Goal: Task Accomplishment & Management: Manage account settings

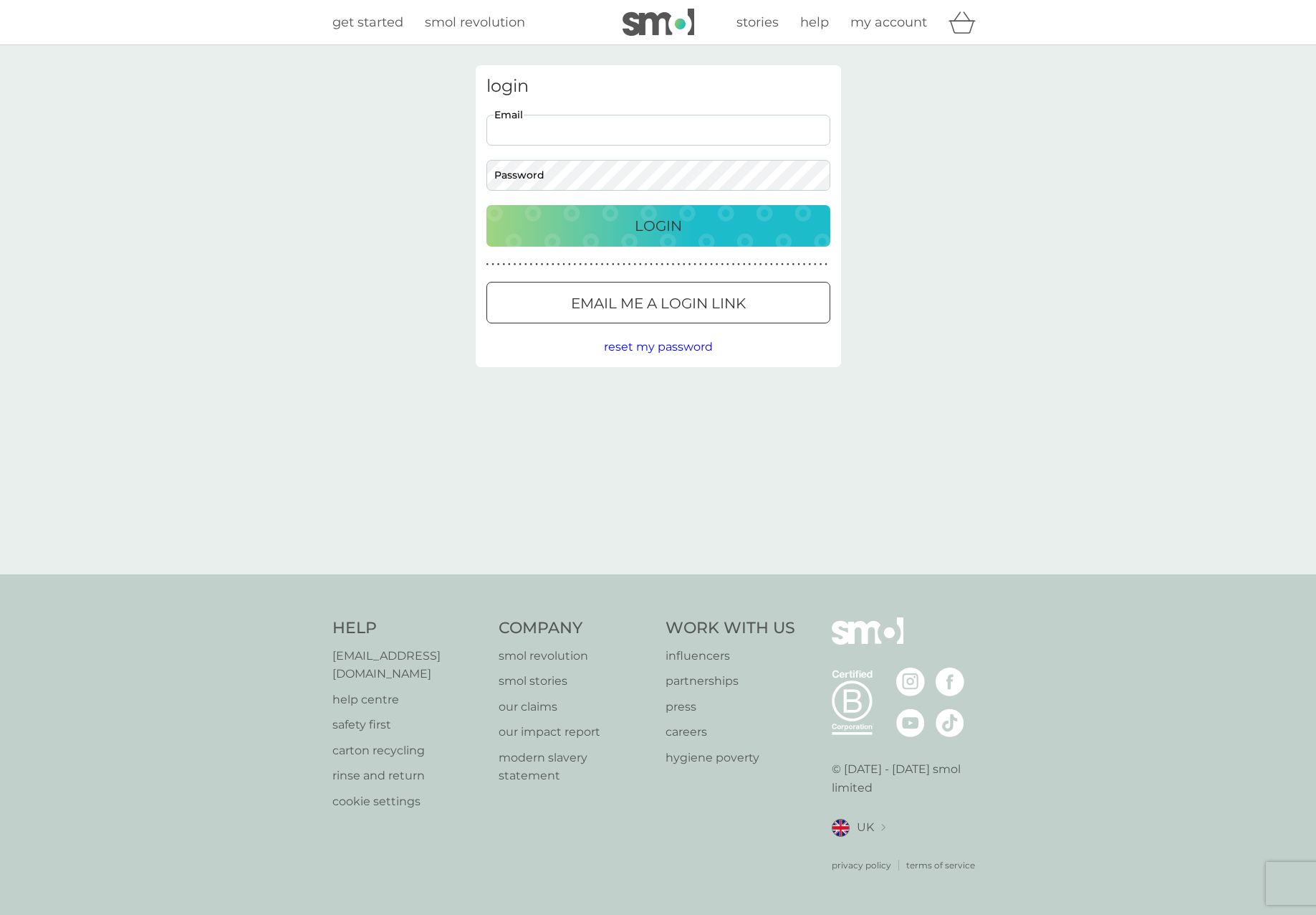
click at [586, 132] on input "Email" at bounding box center [658, 130] width 344 height 31
type input "nisha.arthey@yahoo.co.uk"
click at [486, 205] on button "Login" at bounding box center [658, 225] width 344 height 41
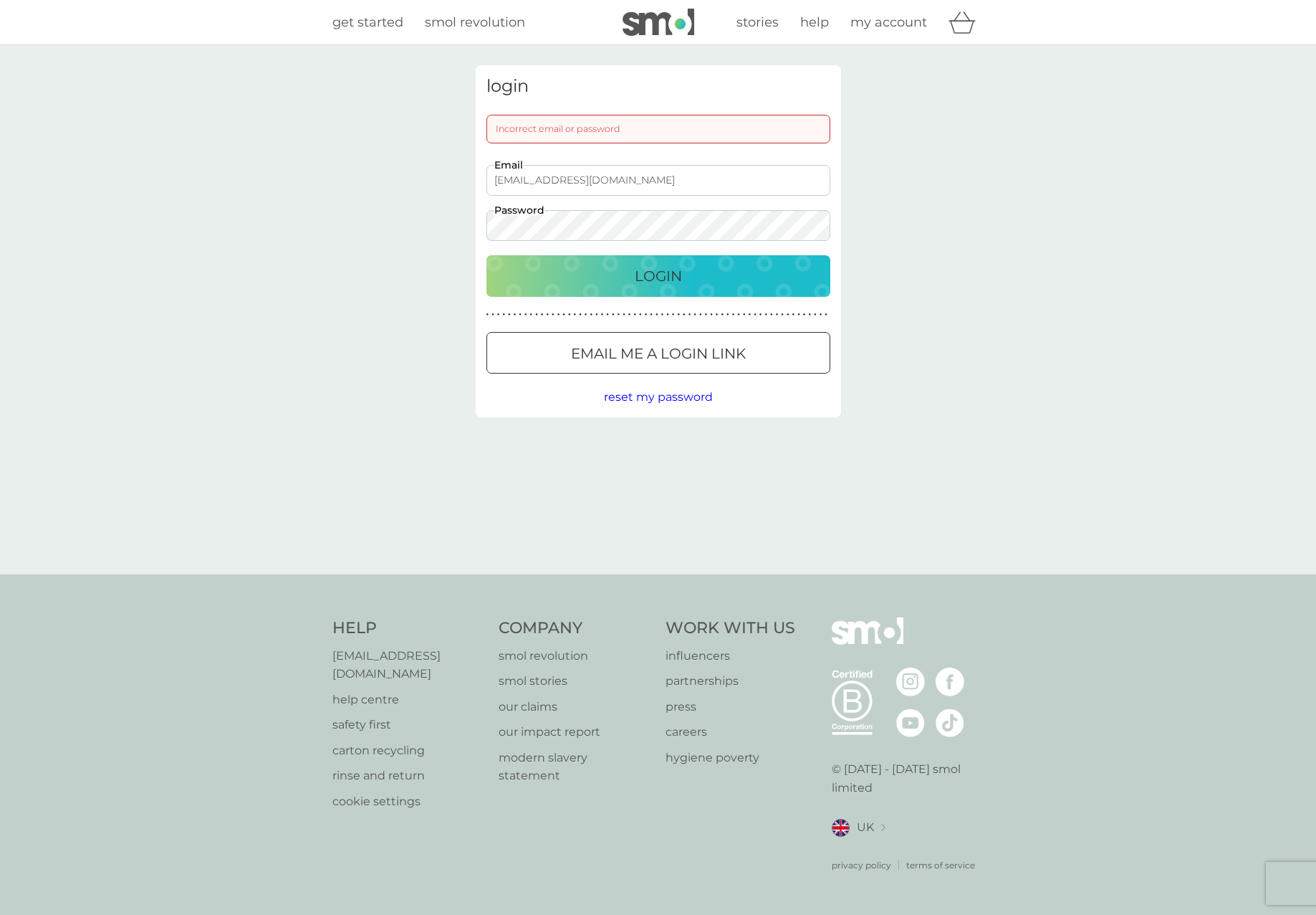
click at [651, 265] on p "Login" at bounding box center [658, 276] width 47 height 23
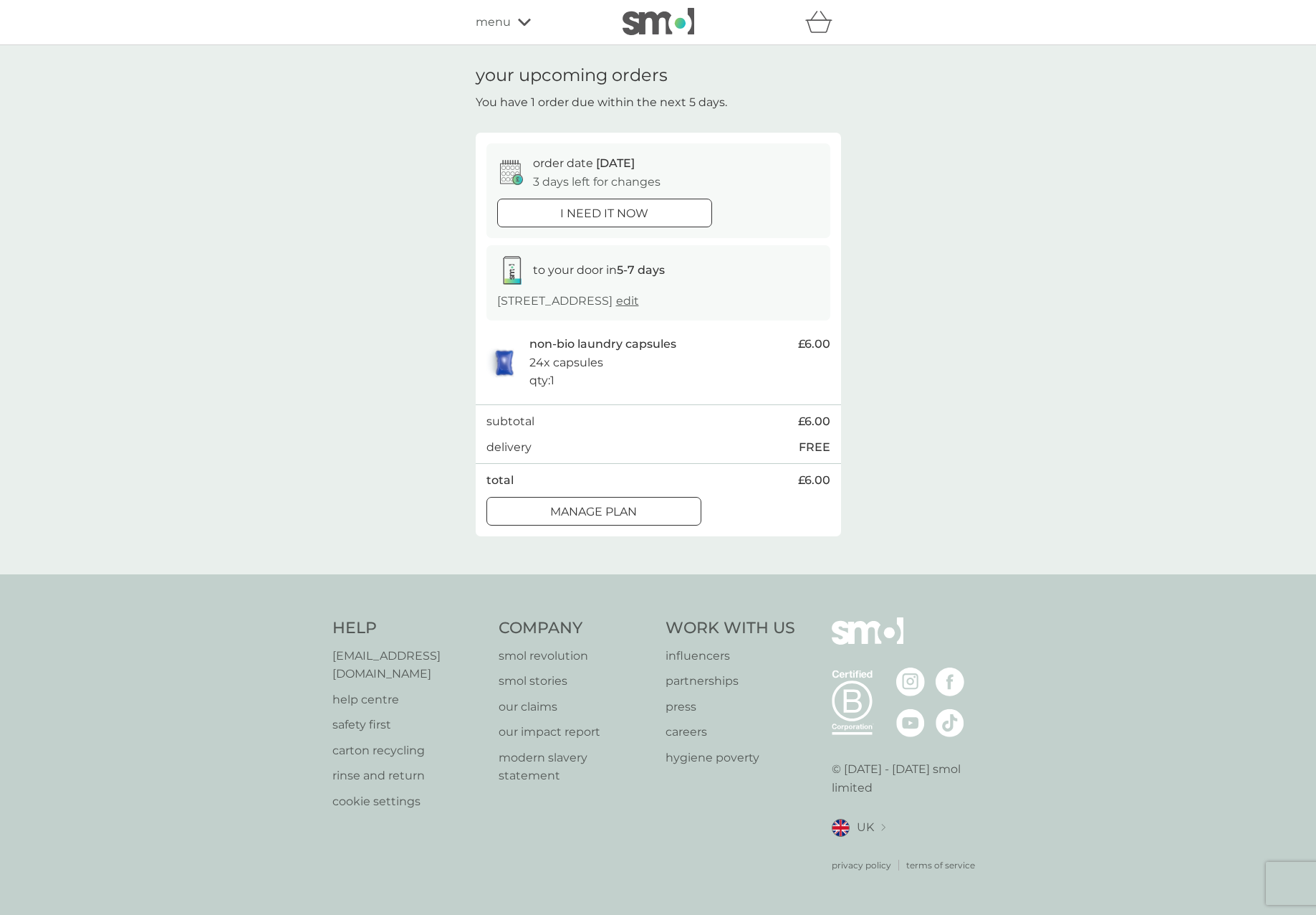
click at [576, 503] on p "Manage plan" at bounding box center [594, 512] width 87 height 19
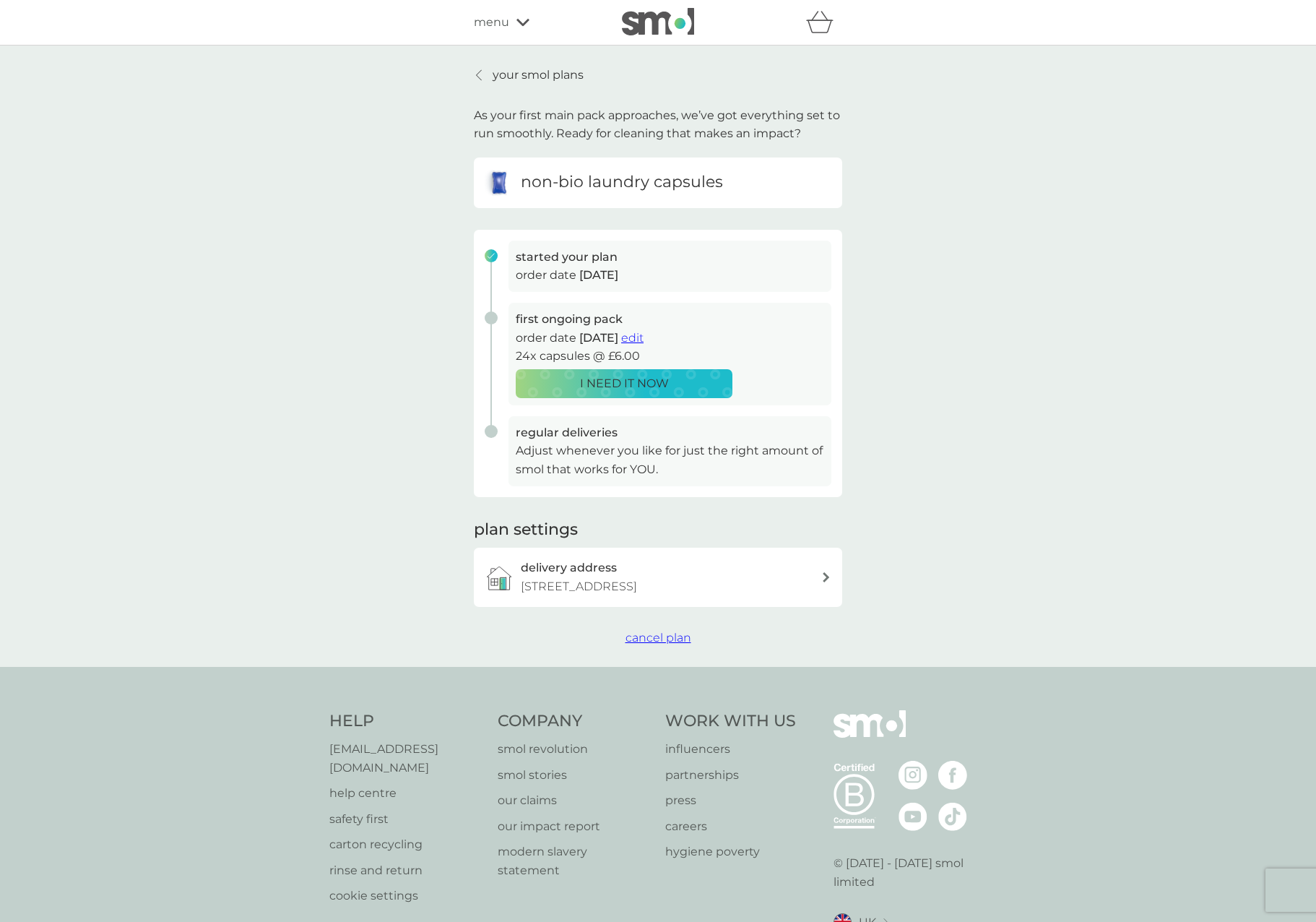
click at [530, 74] on p "your smol plans" at bounding box center [538, 75] width 91 height 19
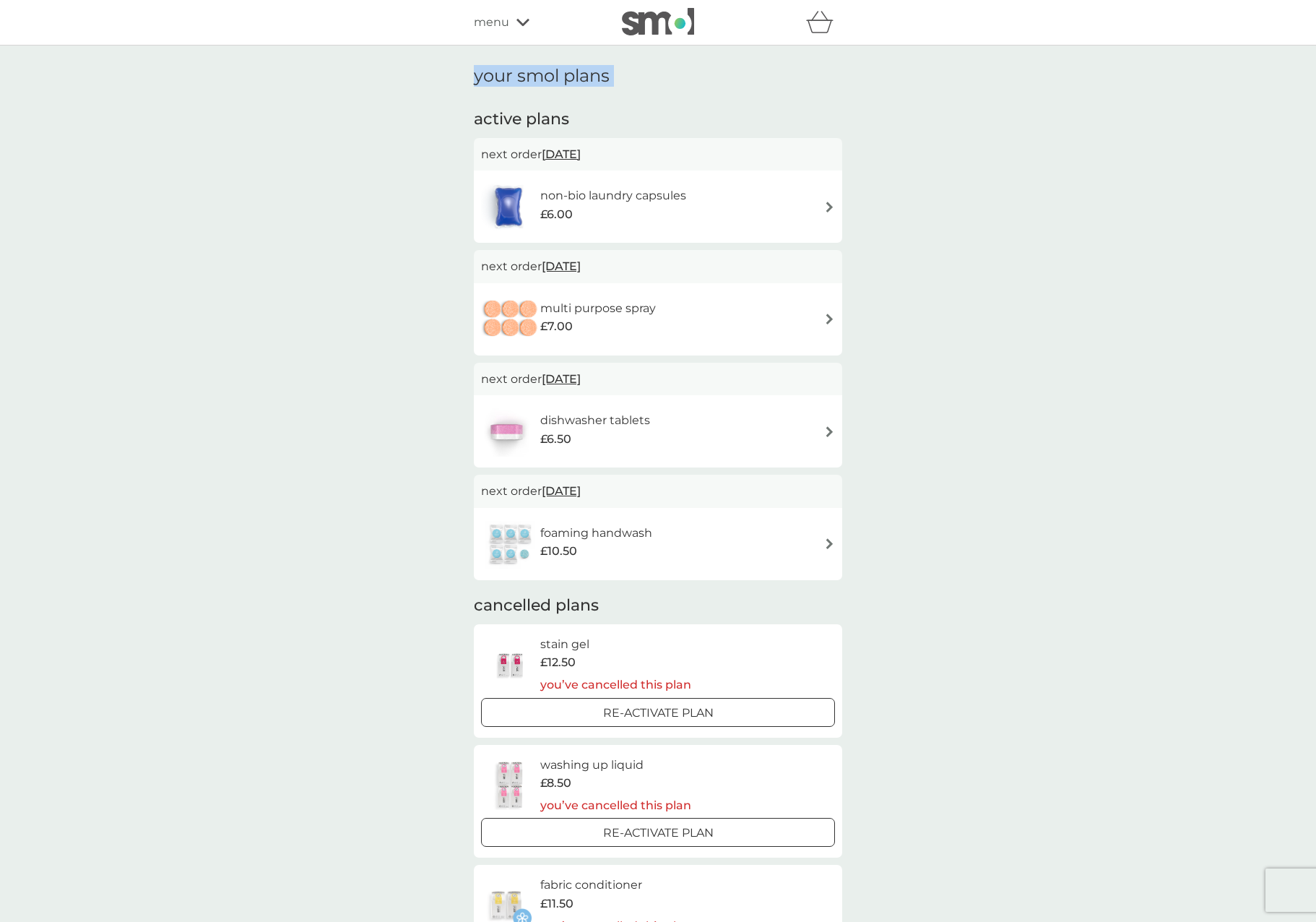
click at [827, 206] on img at bounding box center [829, 206] width 11 height 11
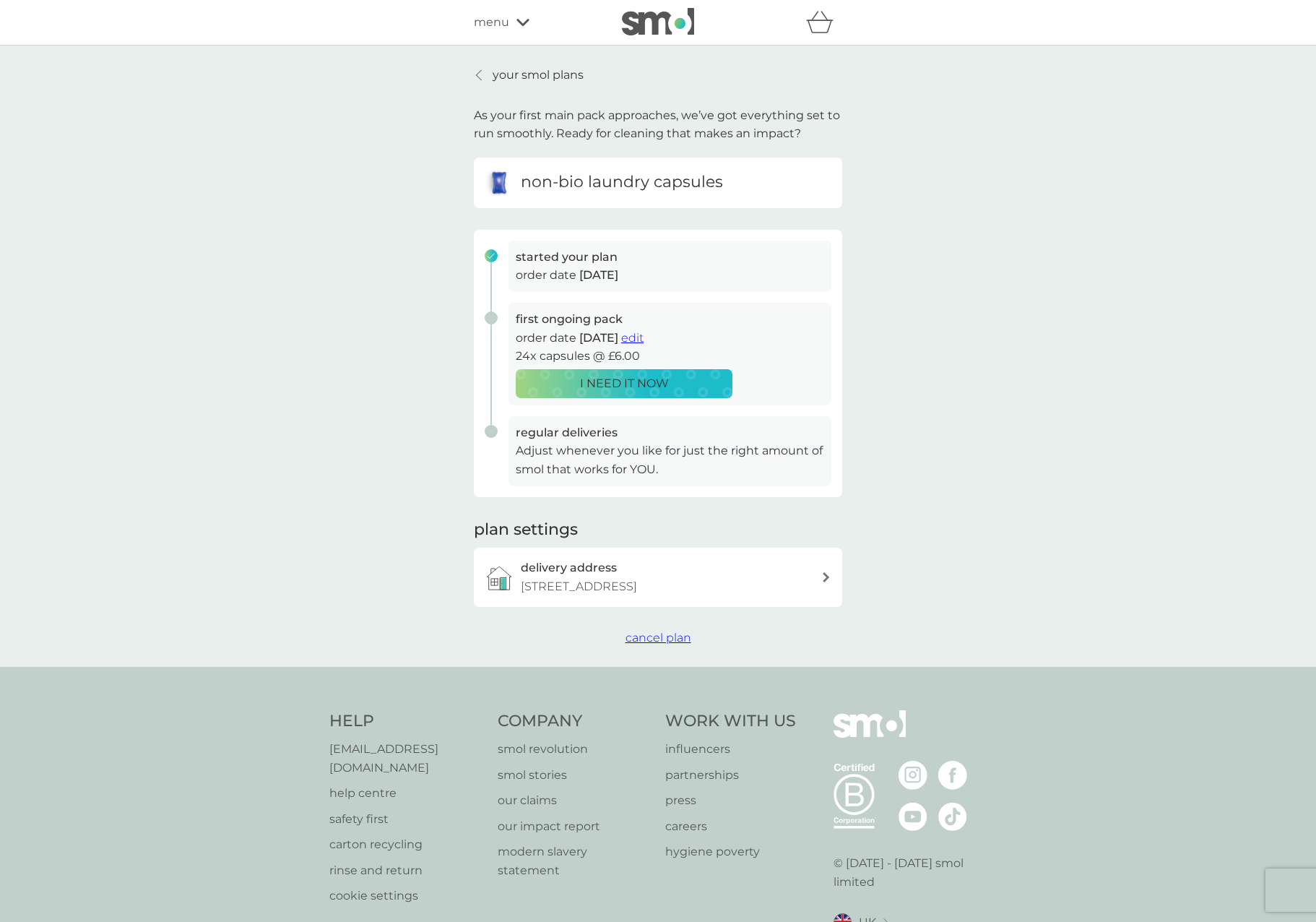
click at [652, 636] on span "cancel plan" at bounding box center [658, 637] width 65 height 14
click at [652, 667] on div "Help [EMAIL_ADDRESS][DOMAIN_NAME] help centre safety first carton recycling rin…" at bounding box center [658, 839] width 1316 height 343
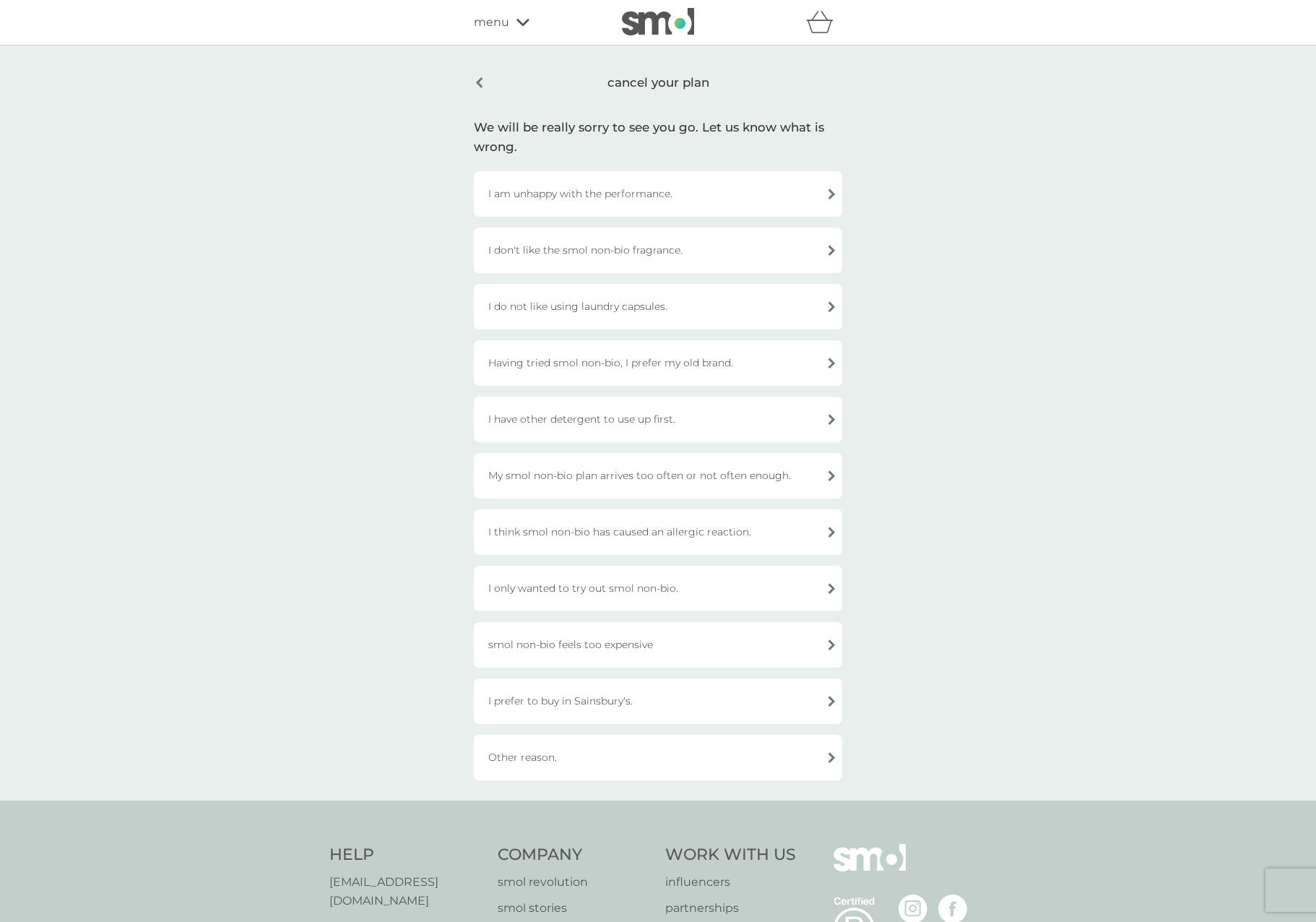
click at [629, 249] on div "I don't like the smol non-bio fragrance." at bounding box center [658, 251] width 368 height 46
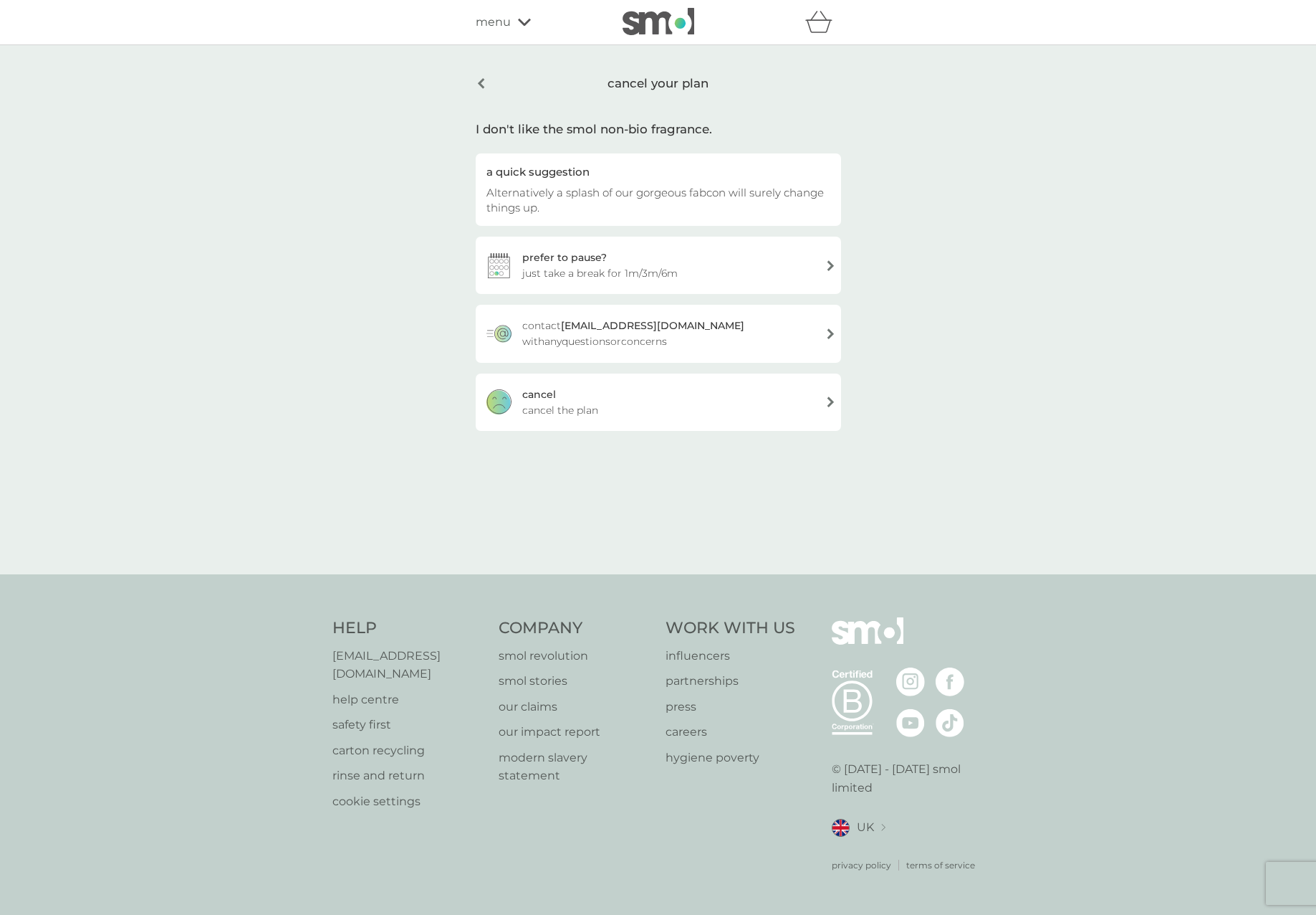
click at [535, 398] on div "cancel" at bounding box center [540, 394] width 34 height 16
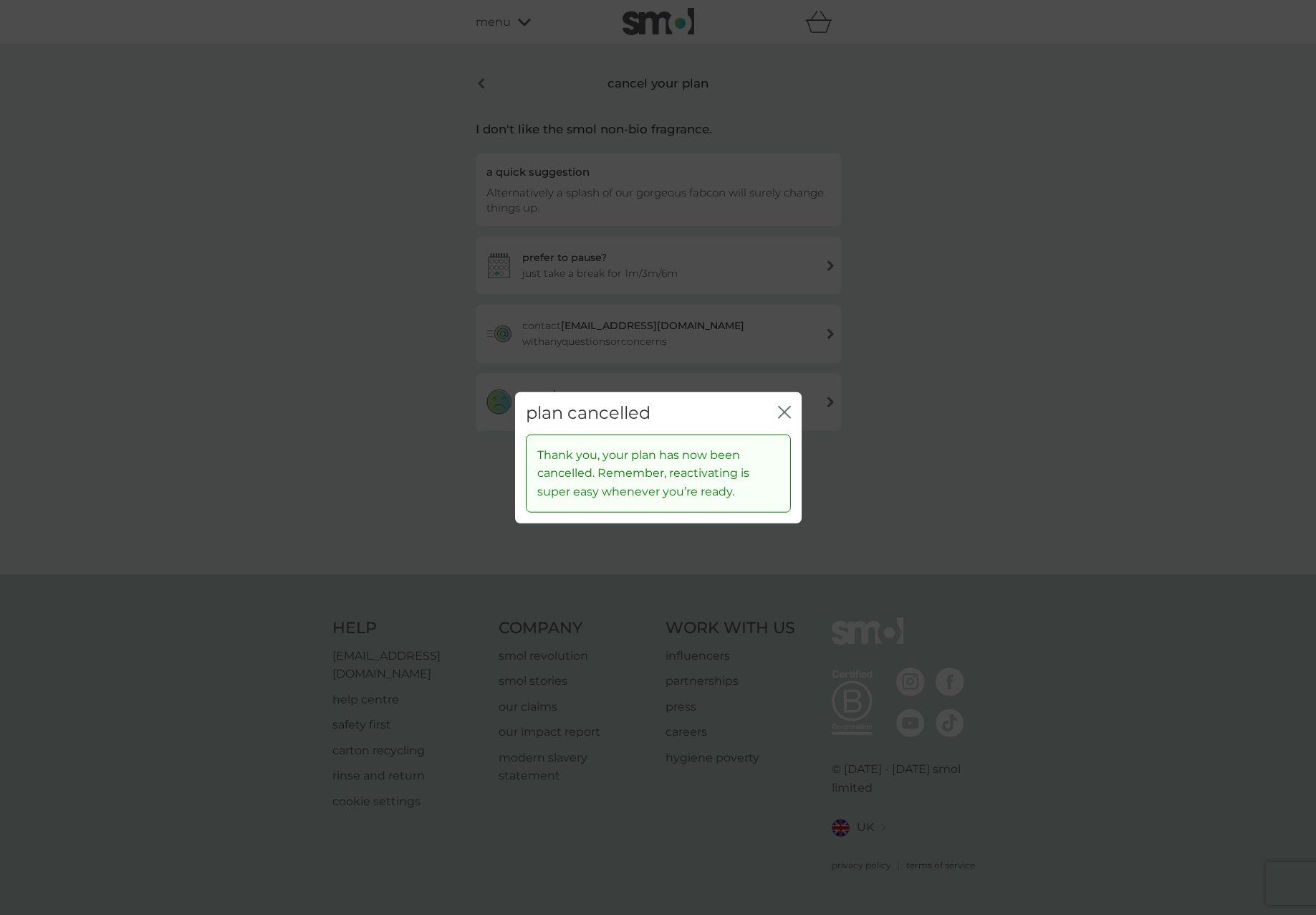
click at [784, 406] on icon "close" at bounding box center [784, 412] width 13 height 13
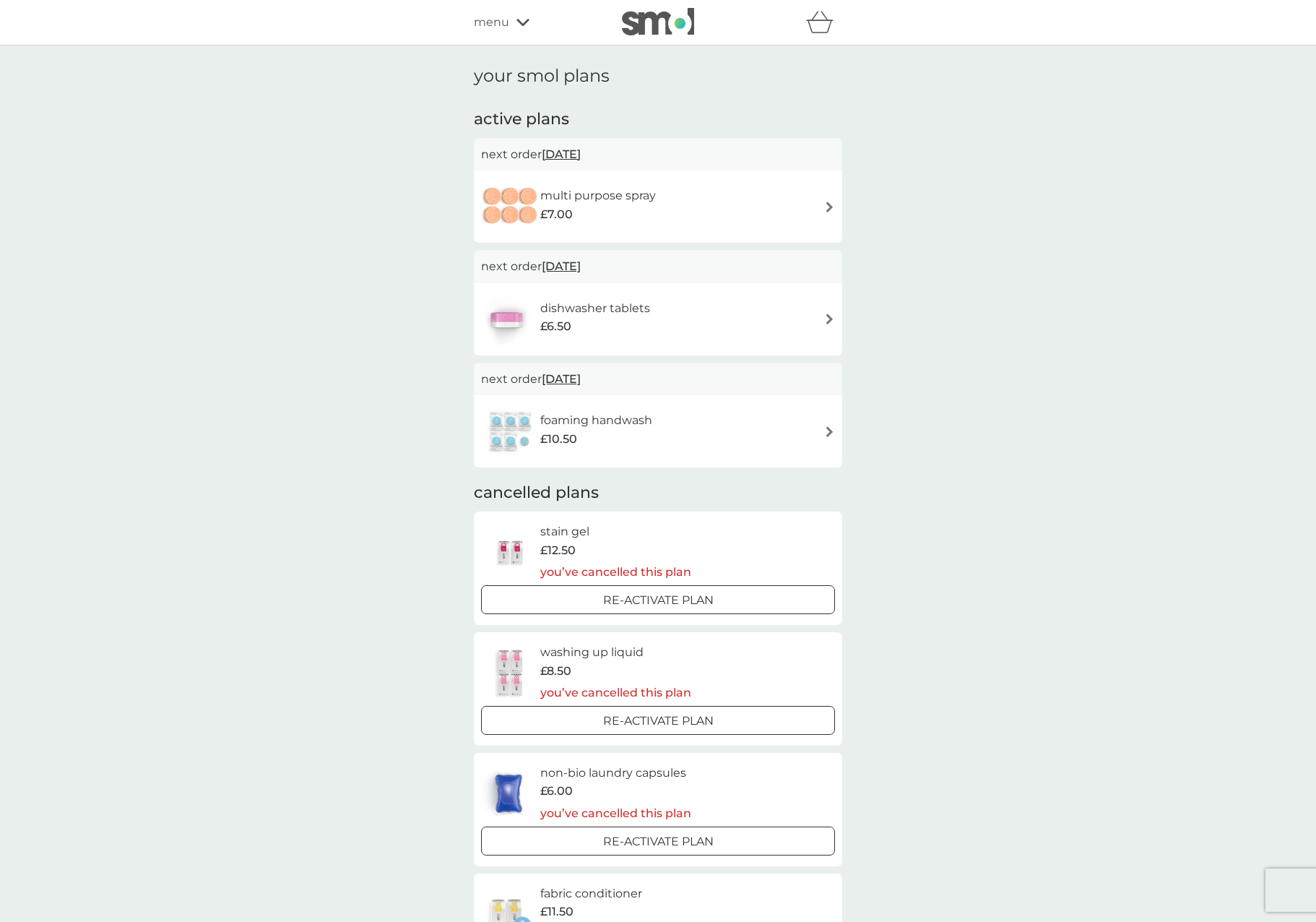
scroll to position [72, 0]
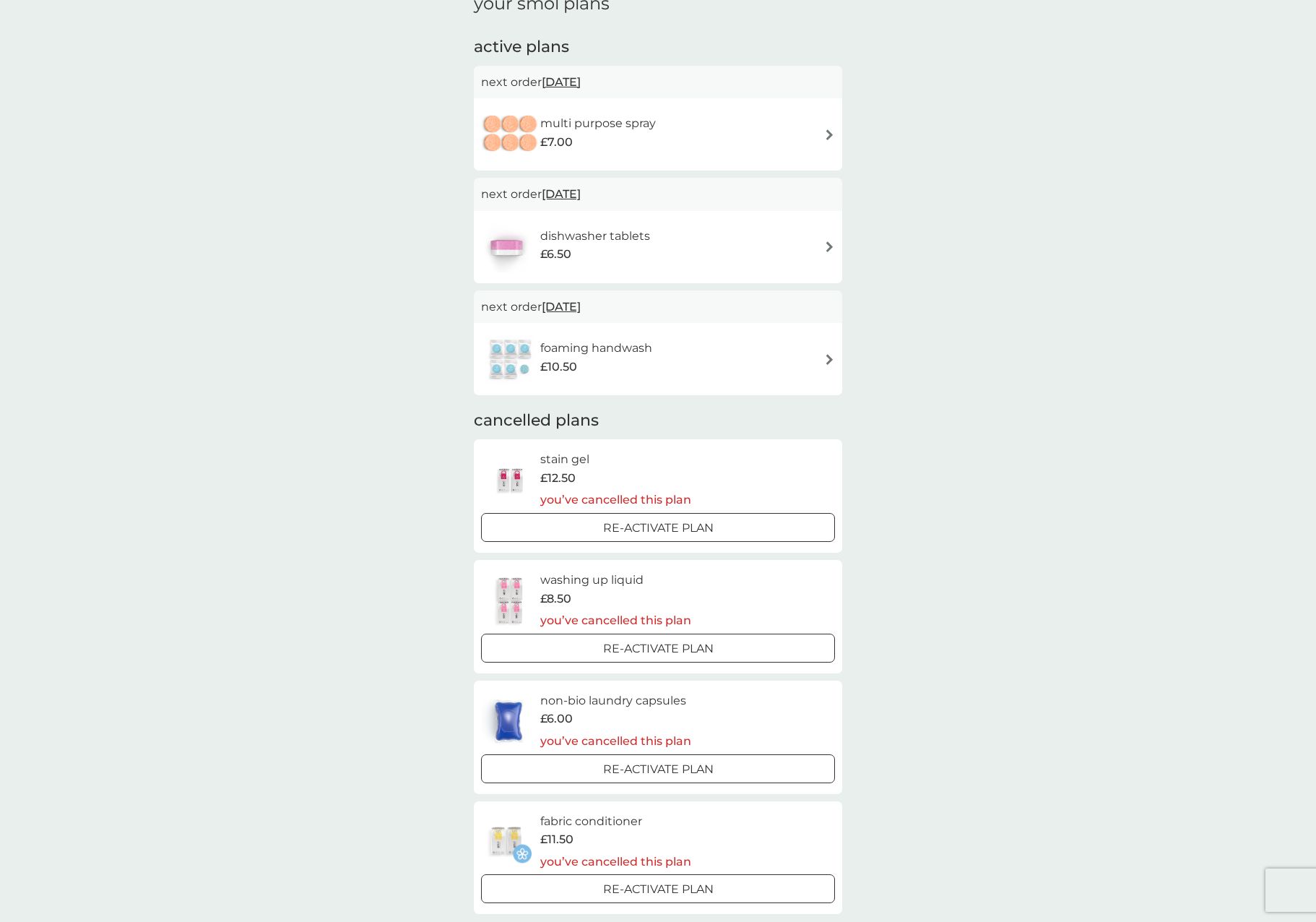
click at [630, 135] on div "£7.00" at bounding box center [598, 142] width 116 height 19
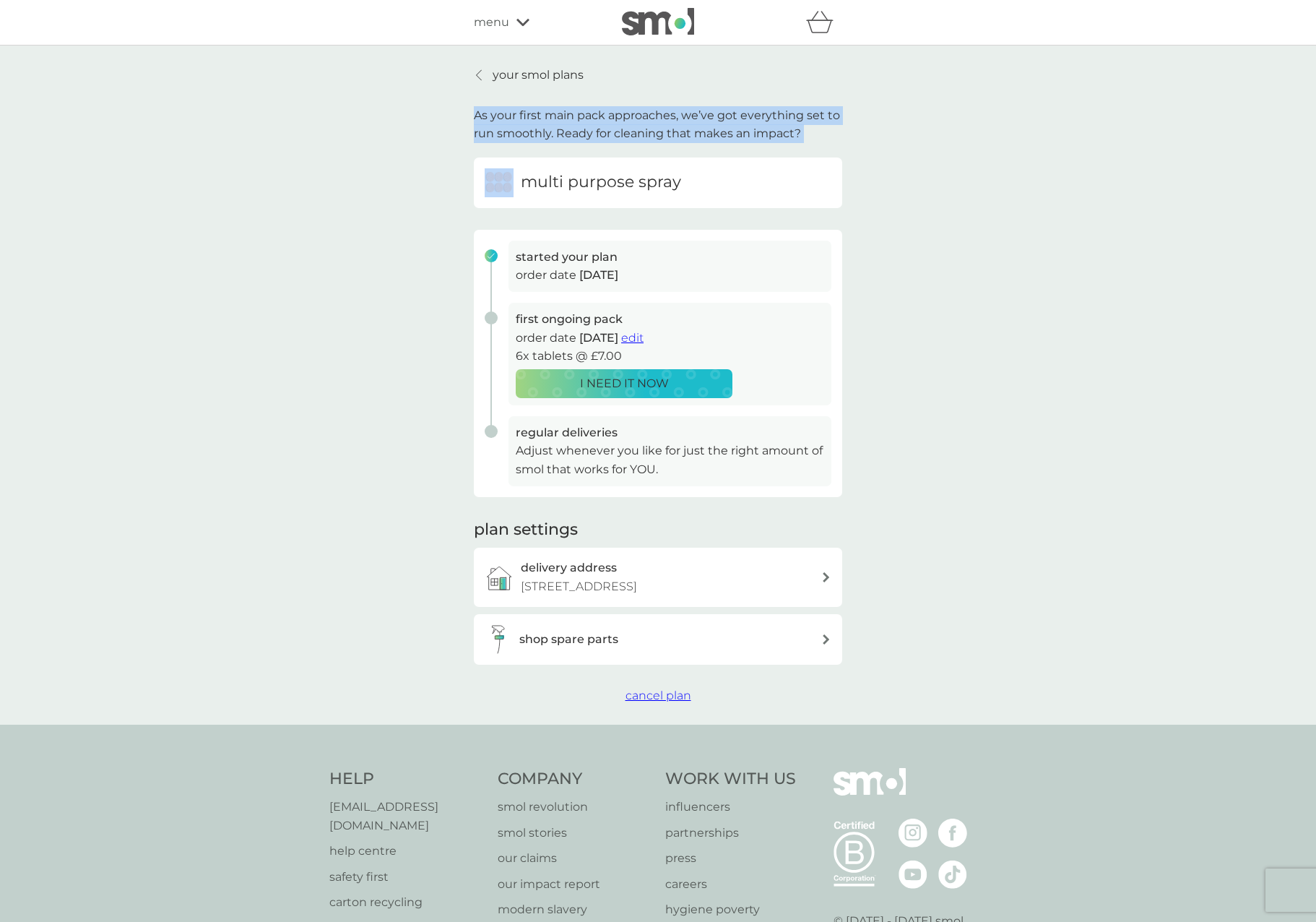
click at [630, 135] on p "As your first main pack approaches, we’ve got everything set to run smoothly. R…" at bounding box center [658, 124] width 368 height 37
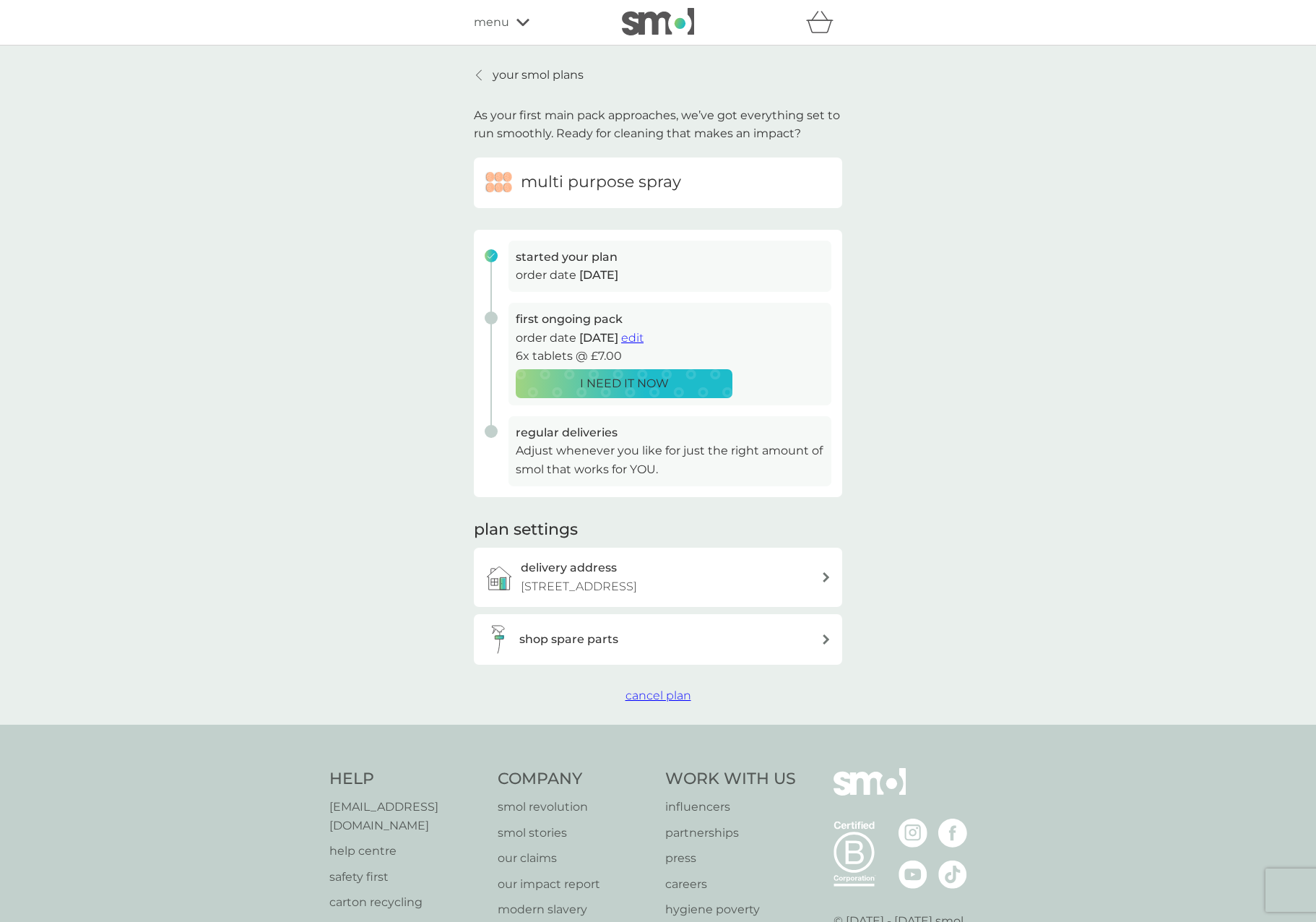
click at [1199, 230] on div "your smol plans As your first main pack approaches, we’ve got everything set to…" at bounding box center [658, 385] width 1316 height 679
click at [483, 74] on div at bounding box center [479, 76] width 10 height 12
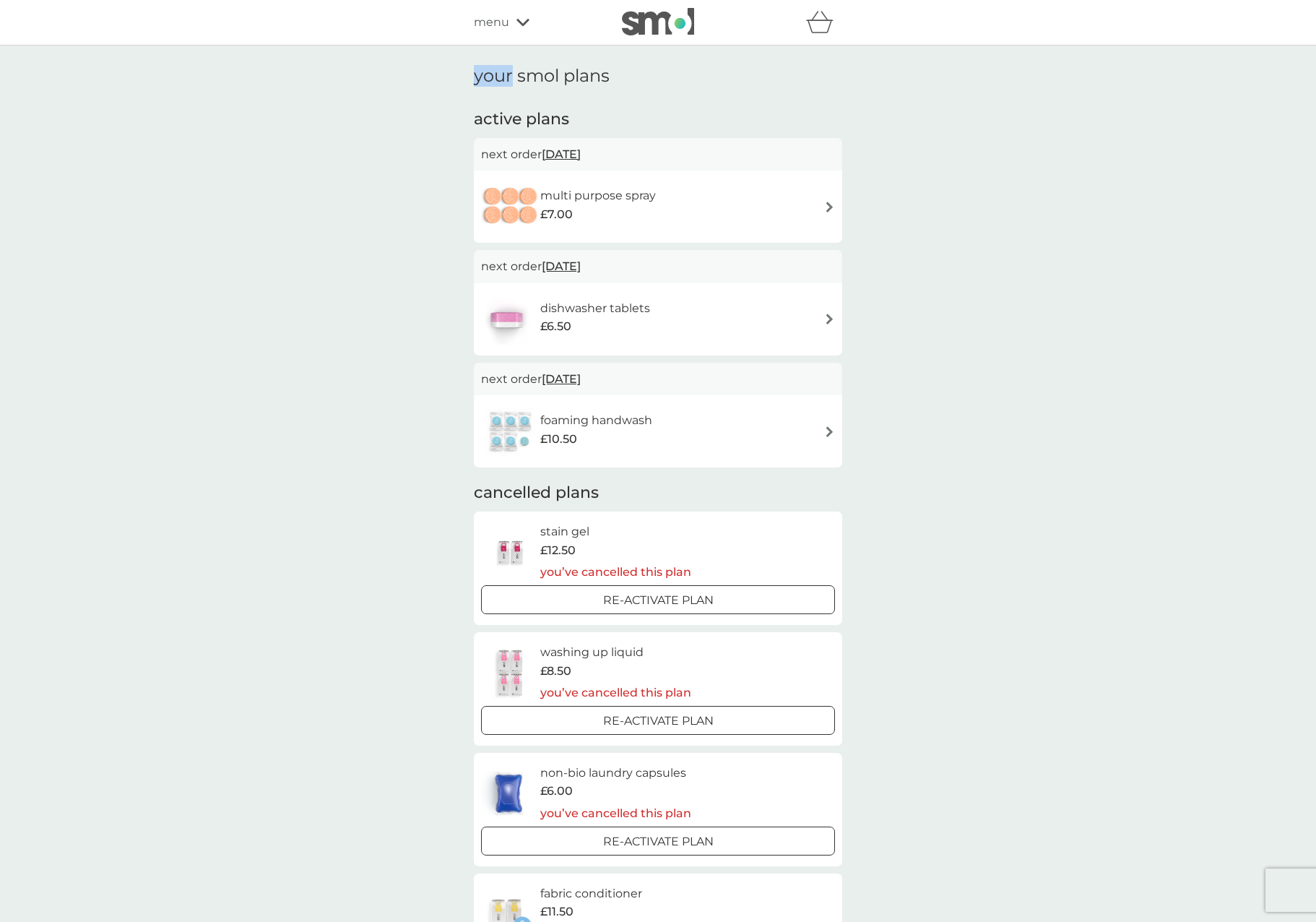
click at [824, 202] on img at bounding box center [829, 206] width 11 height 11
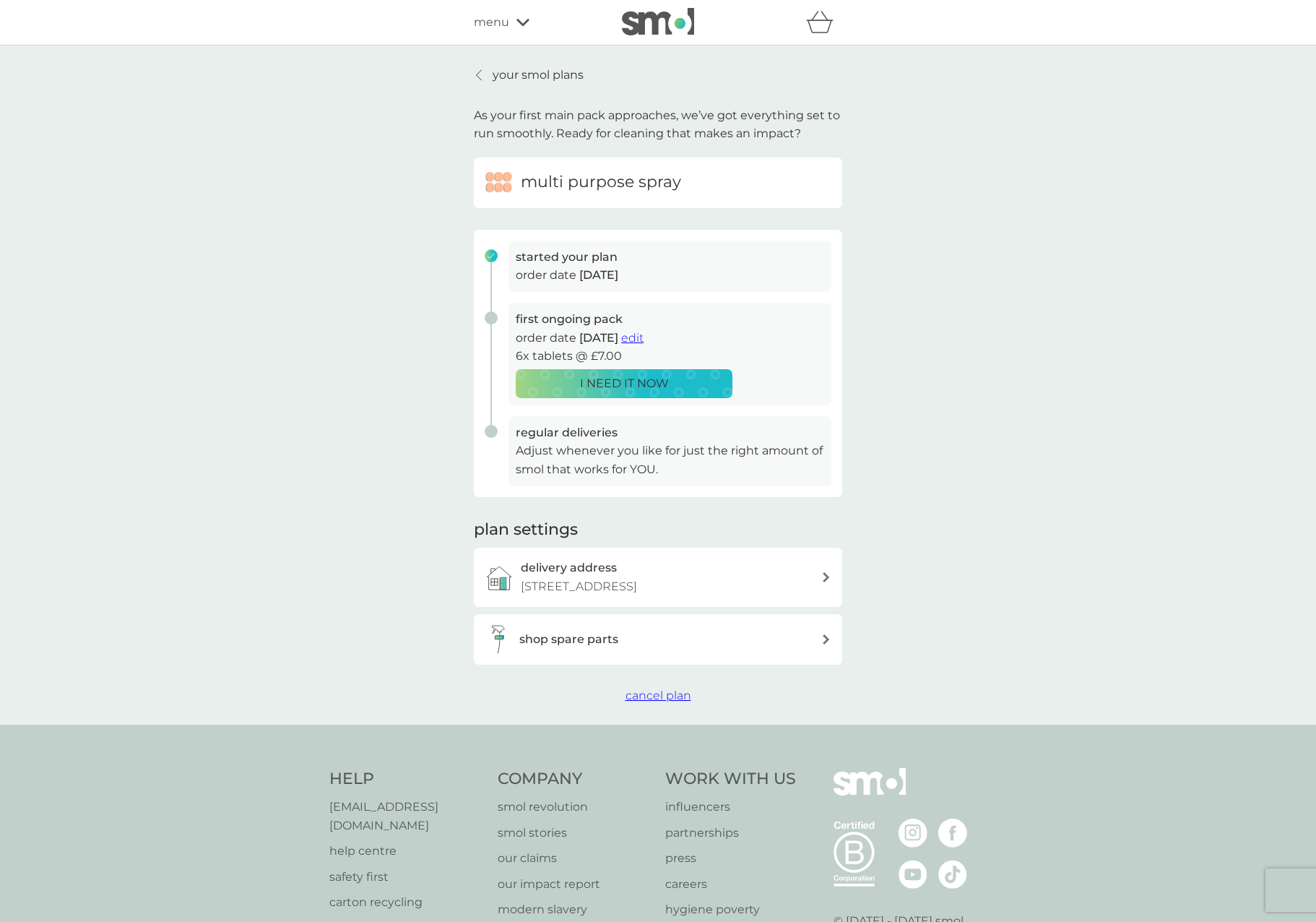
click at [657, 692] on span "cancel plan" at bounding box center [658, 695] width 65 height 14
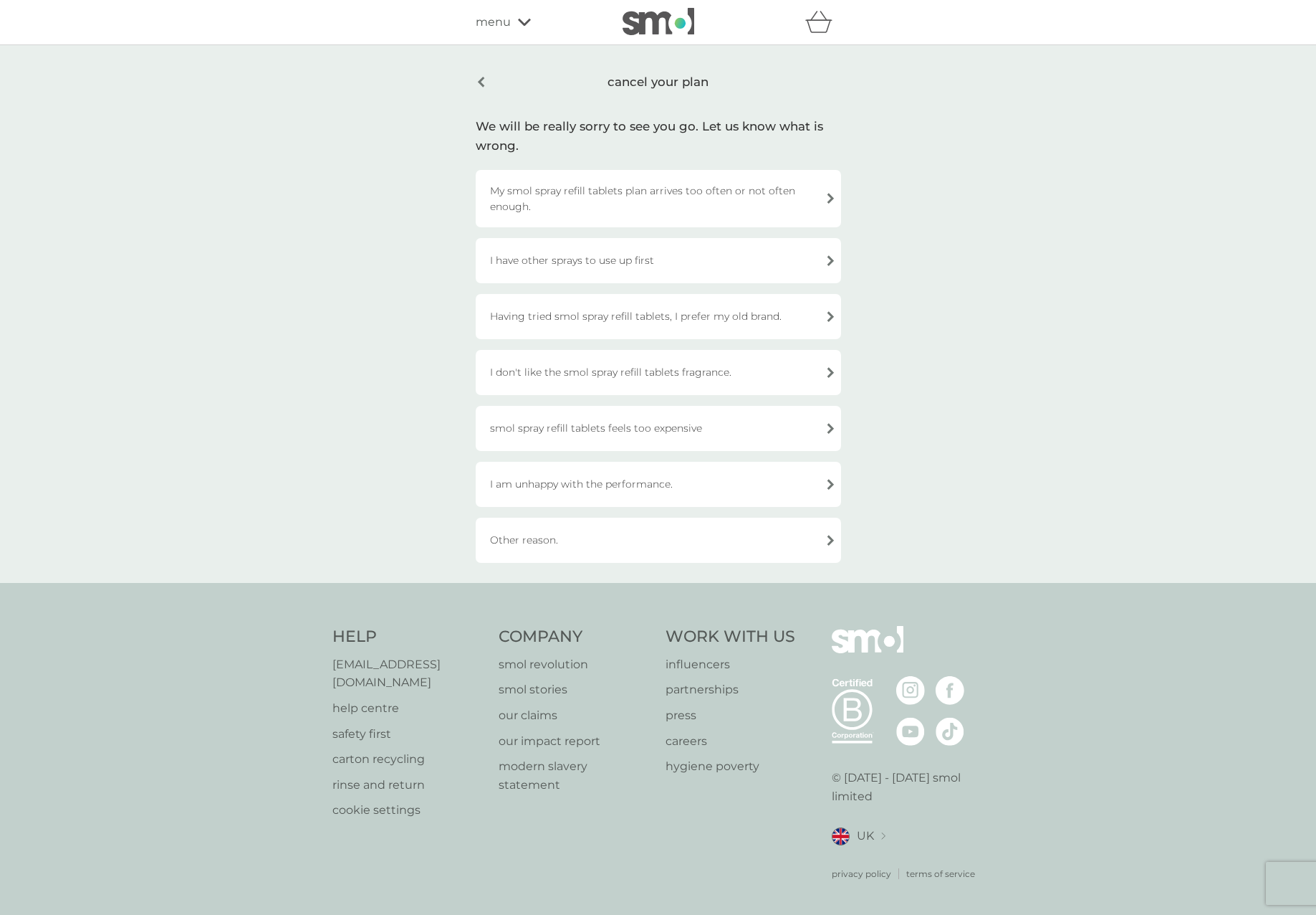
click at [583, 264] on div "I have other sprays to use up first" at bounding box center [658, 261] width 365 height 46
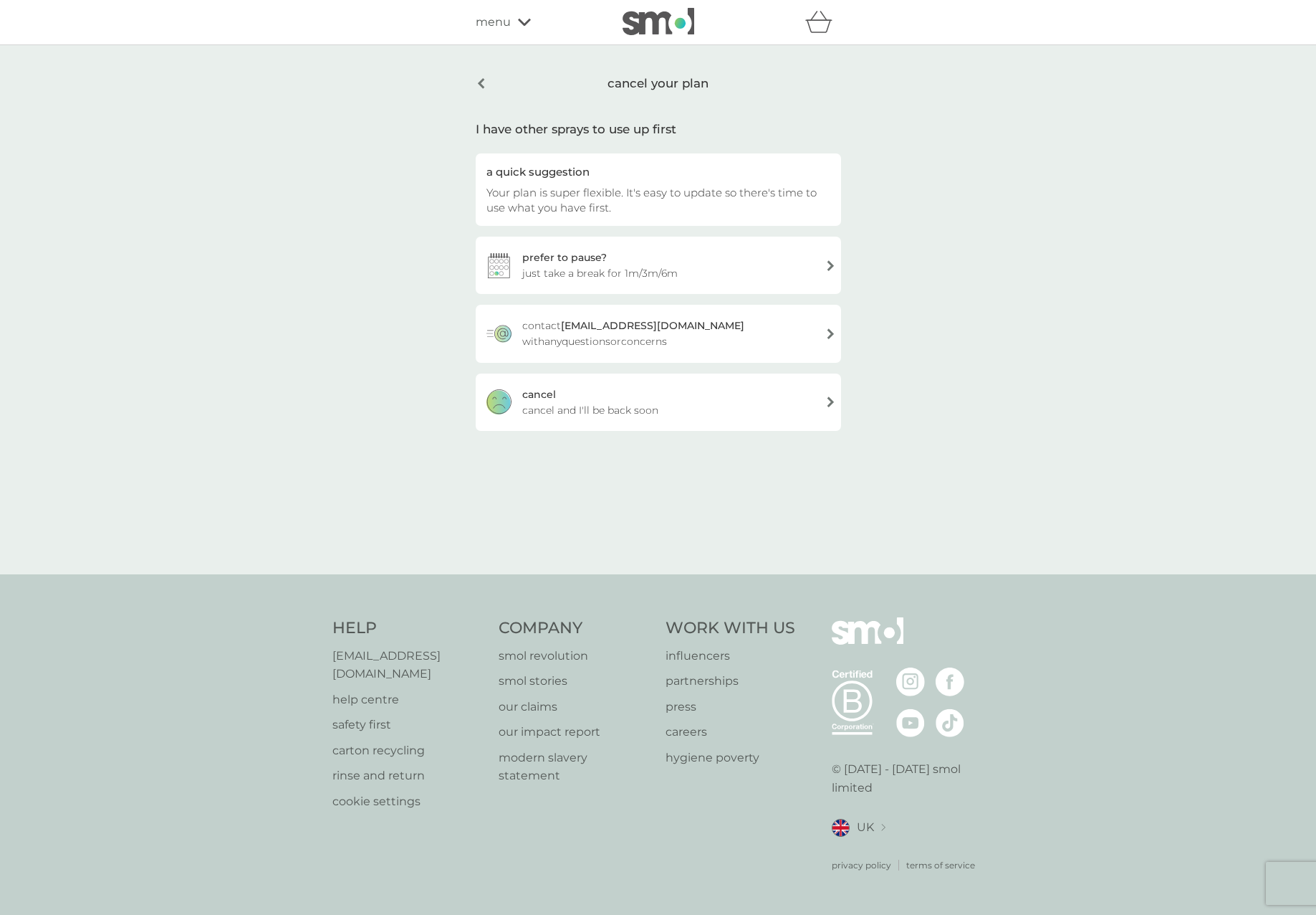
click at [591, 393] on div "[PERSON_NAME] and I'll be back soon" at bounding box center [658, 402] width 365 height 57
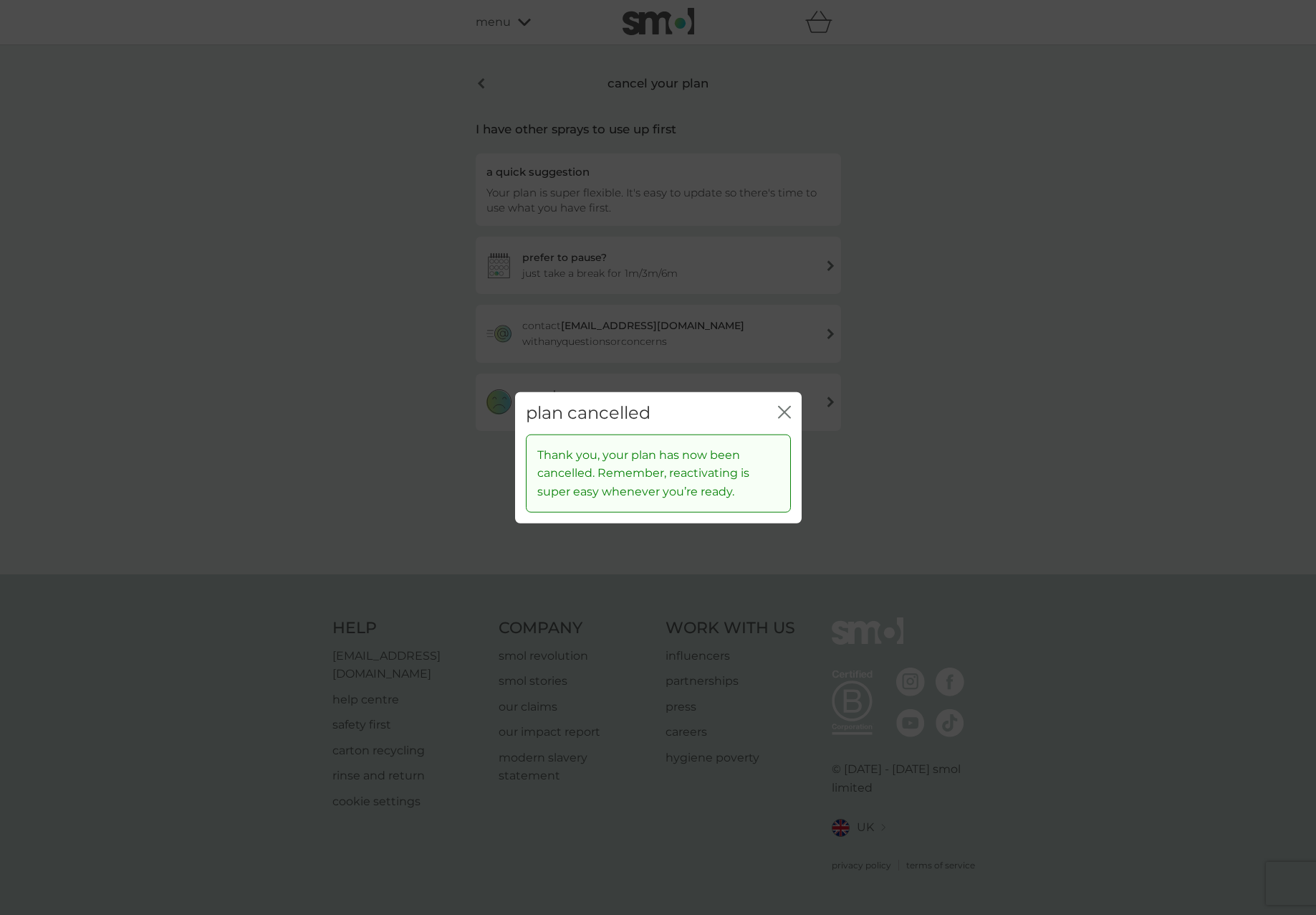
click at [781, 404] on div "close" at bounding box center [784, 413] width 13 height 21
click at [781, 409] on icon "close" at bounding box center [782, 412] width 6 height 12
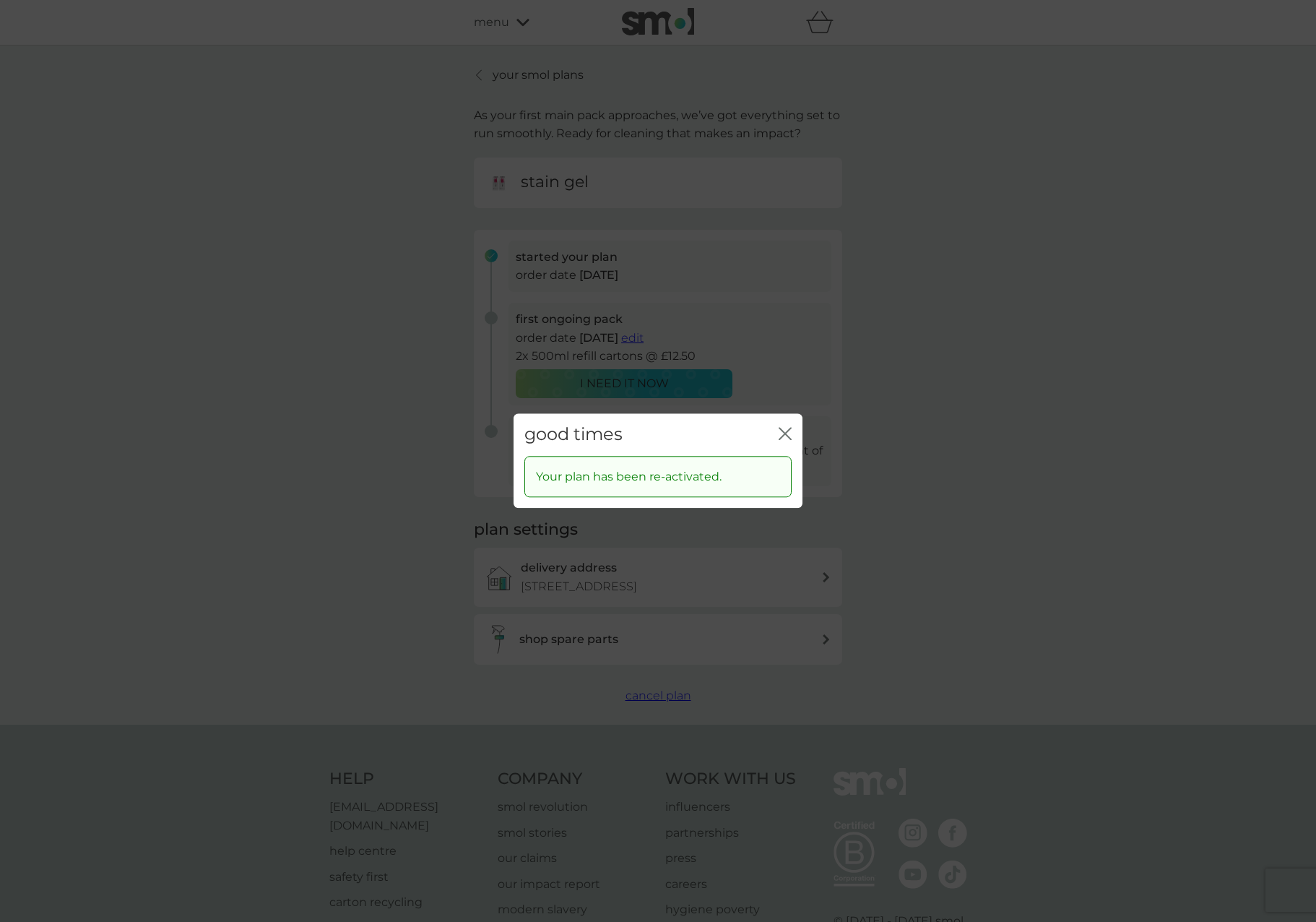
click at [785, 431] on icon "close" at bounding box center [784, 433] width 13 height 13
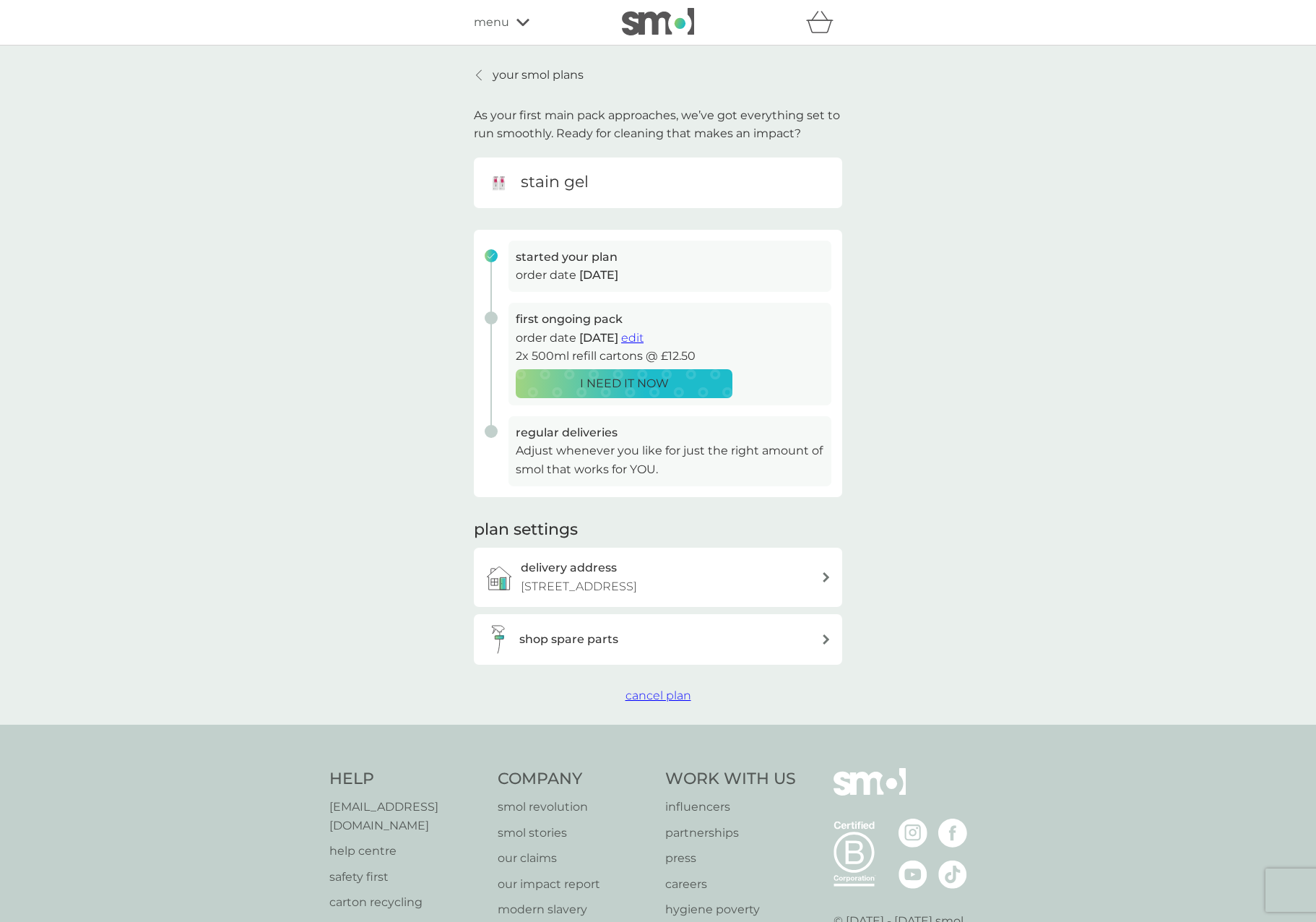
click at [675, 695] on span "cancel plan" at bounding box center [658, 695] width 65 height 14
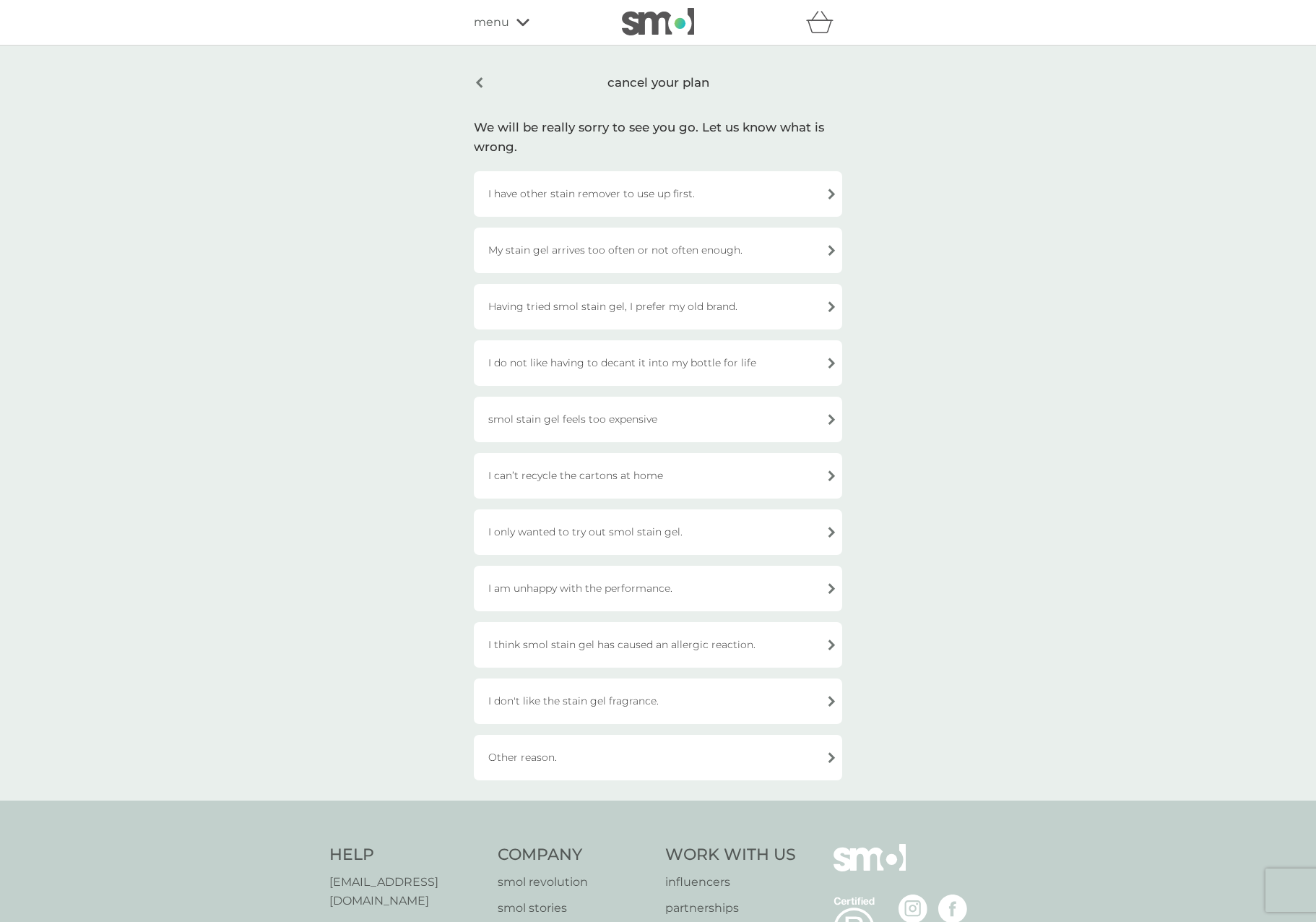
click at [673, 203] on div "I have other stain remover to use up first." at bounding box center [658, 194] width 368 height 46
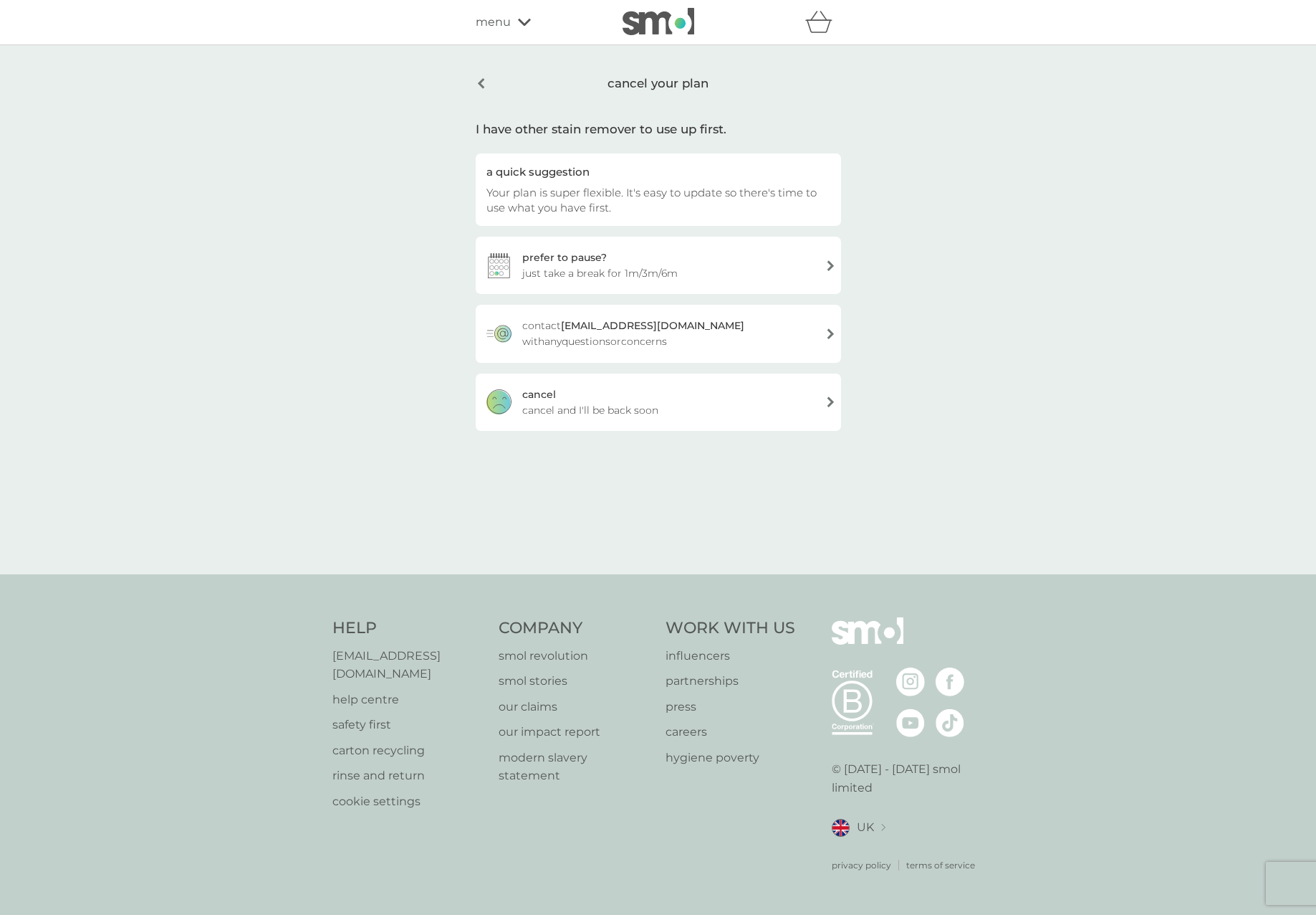
click at [570, 399] on div "[PERSON_NAME] and I'll be back soon" at bounding box center [658, 402] width 365 height 57
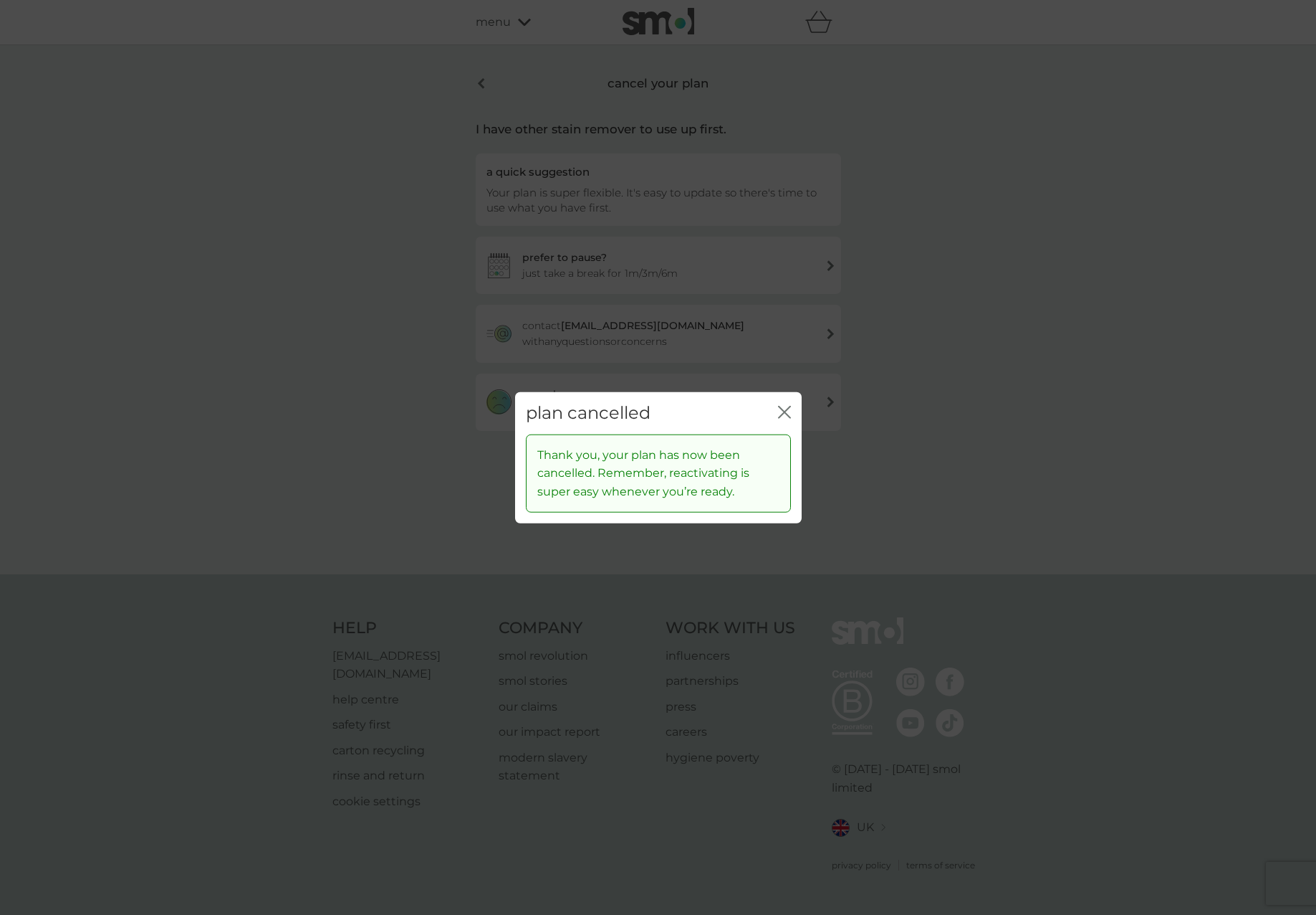
click at [782, 414] on icon "close" at bounding box center [782, 412] width 6 height 12
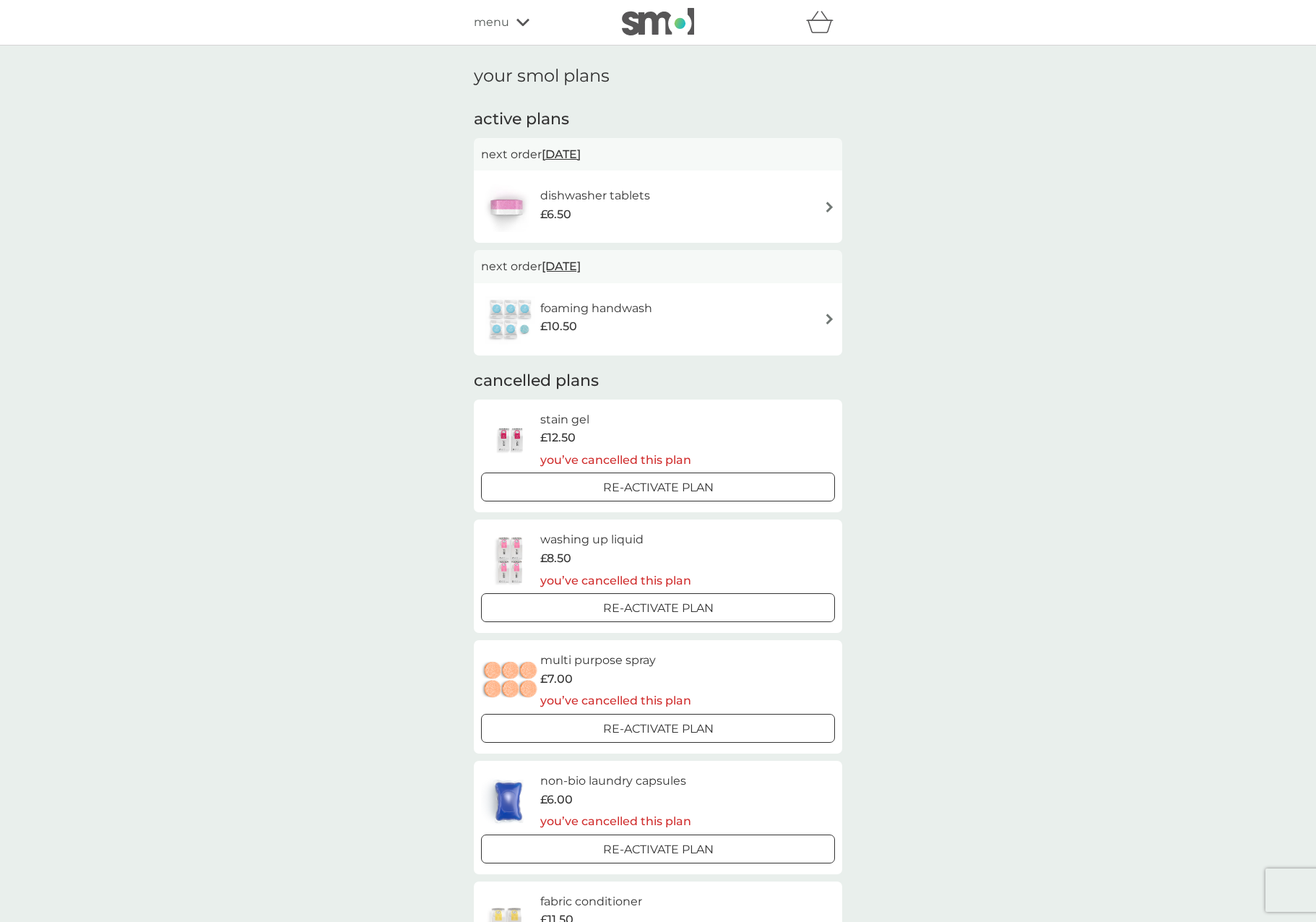
click at [605, 313] on h6 "foaming handwash" at bounding box center [596, 308] width 112 height 19
